Goal: Find specific page/section: Find specific page/section

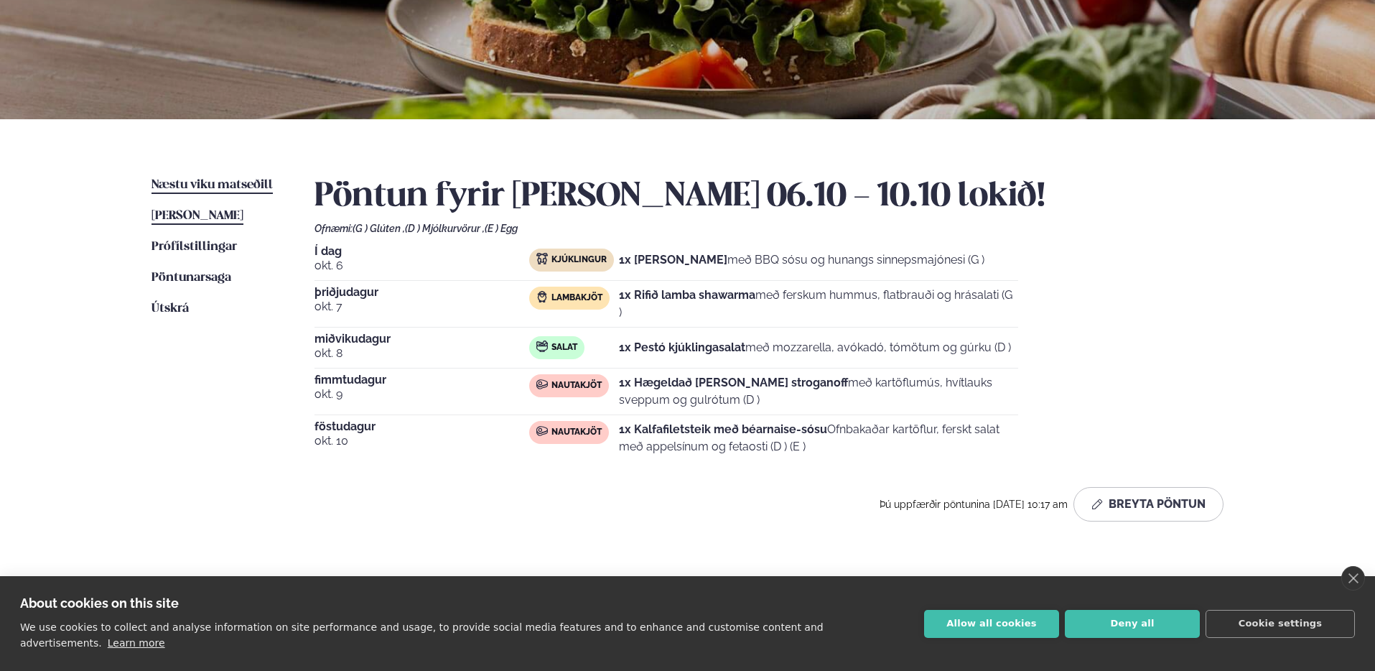
click at [224, 185] on span "Næstu viku matseðill" at bounding box center [212, 185] width 121 height 12
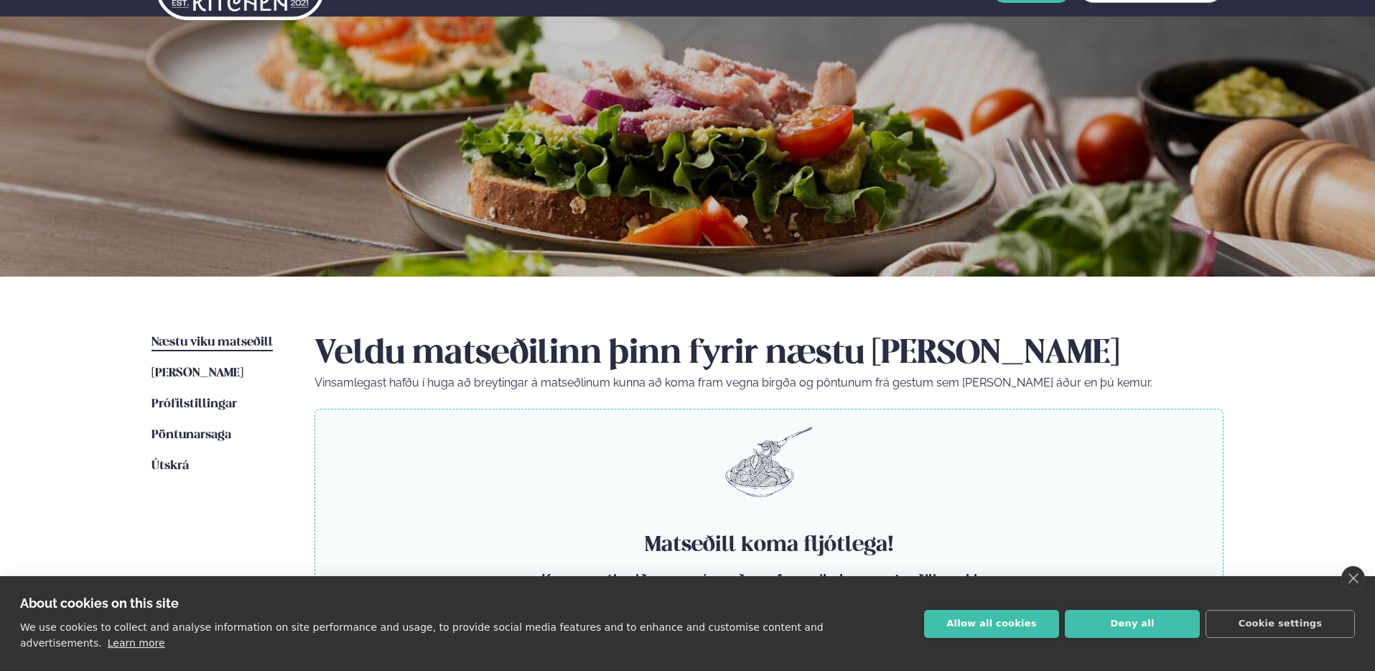
scroll to position [147, 0]
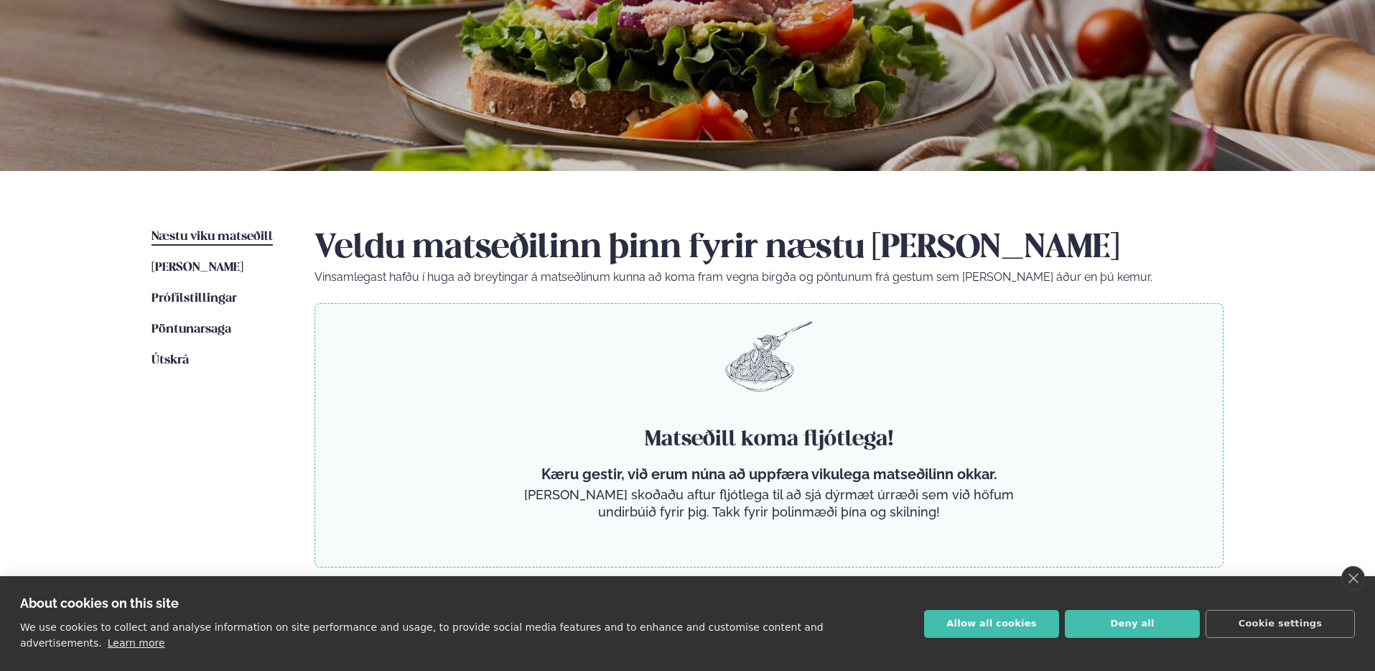
drag, startPoint x: 404, startPoint y: 337, endPoint x: 821, endPoint y: 344, distance: 416.7
click at [817, 345] on div "Matseðill koma fljótlega! Kæru gestir, við erum núna að uppfæra vikulega matseð…" at bounding box center [769, 435] width 909 height 264
click at [823, 343] on div "Matseðill koma fljótlega! Kæru gestir, við erum núna að uppfæra vikulega matseð…" at bounding box center [769, 435] width 909 height 264
click at [201, 257] on ul "Næstu [PERSON_NAME] matseðill Næsta vika [PERSON_NAME] matseðill [PERSON_NAME] …" at bounding box center [219, 397] width 134 height 339
click at [200, 269] on span "[PERSON_NAME]" at bounding box center [198, 267] width 92 height 12
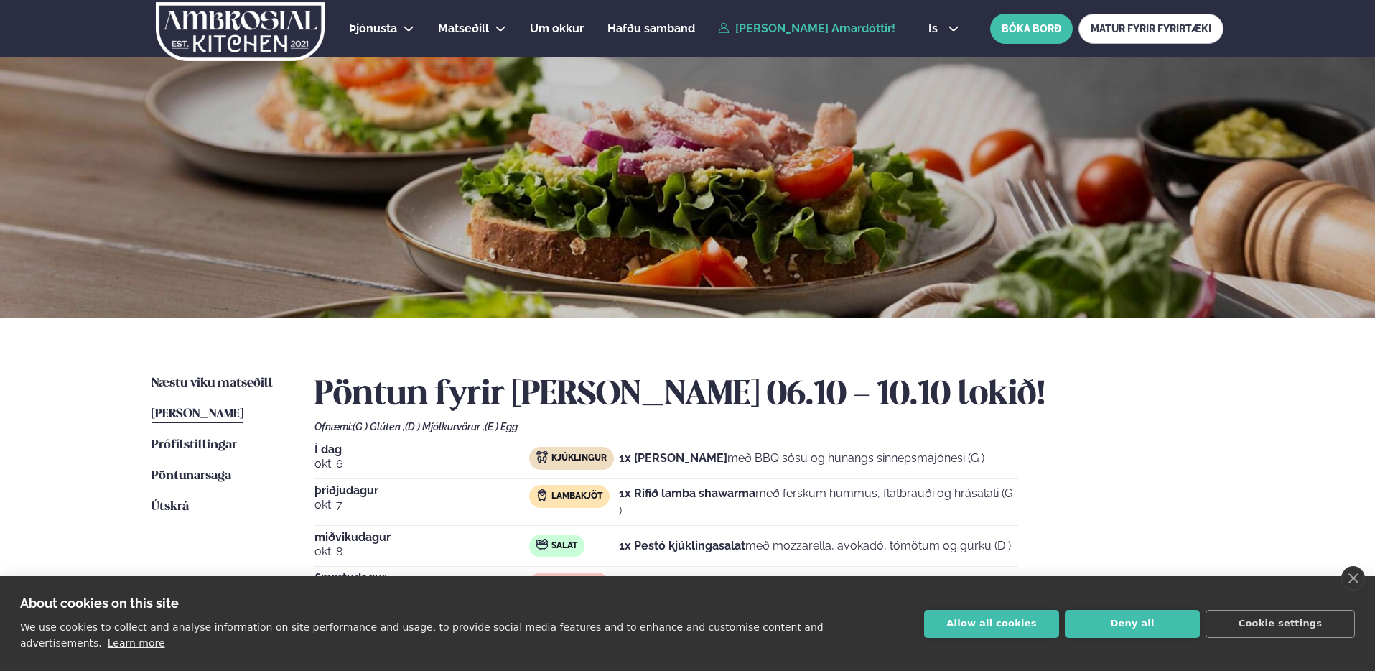
scroll to position [28, 0]
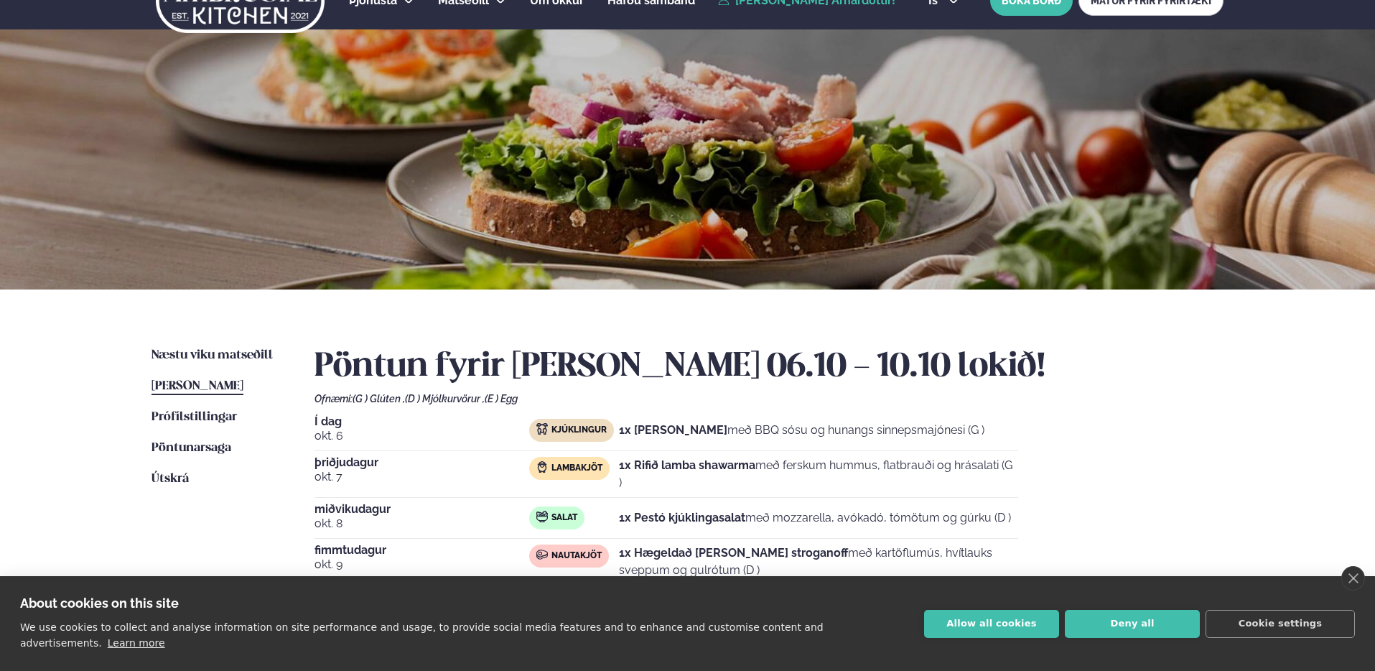
drag, startPoint x: 629, startPoint y: 464, endPoint x: 771, endPoint y: 484, distance: 142.9
click at [771, 484] on p "1x Rifið lamba shawarma með ferskum hummus, flatbrauði og hrásalati (G )" at bounding box center [818, 474] width 399 height 34
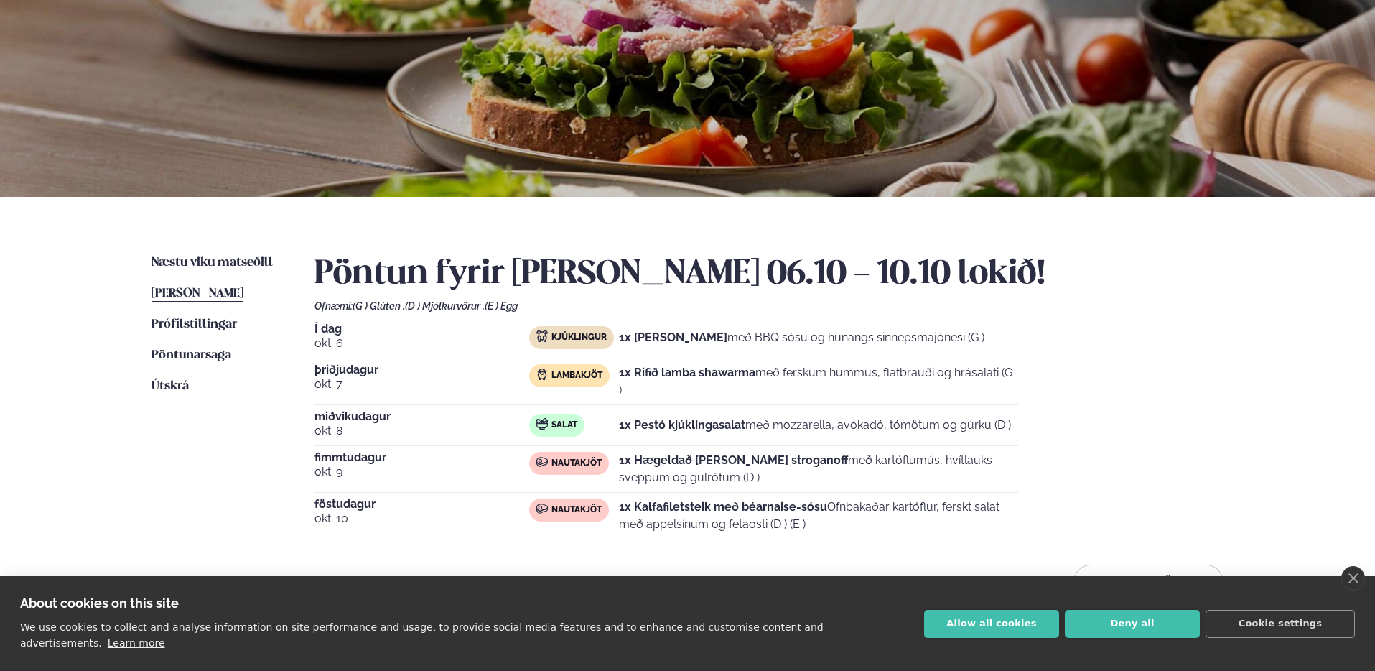
scroll to position [0, 0]
